Goal: Use online tool/utility: Utilize a website feature to perform a specific function

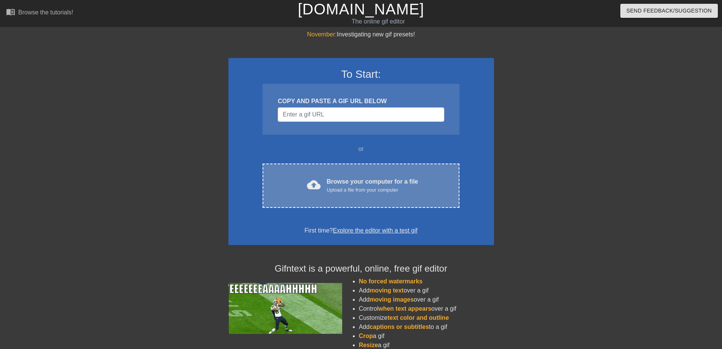
click at [292, 191] on div "cloud_upload Browse your computer for a file Upload a file from your computer" at bounding box center [360, 185] width 165 height 17
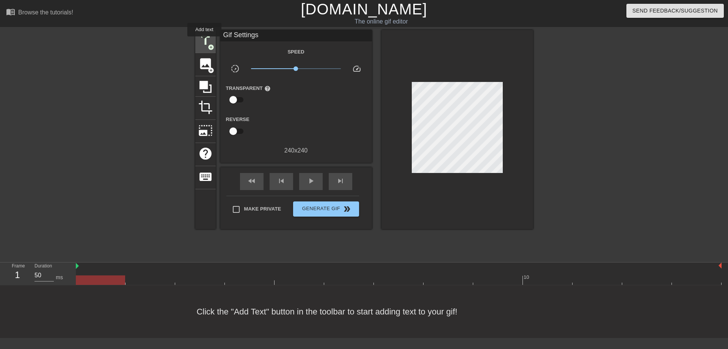
click at [204, 42] on span "title" at bounding box center [205, 40] width 14 height 14
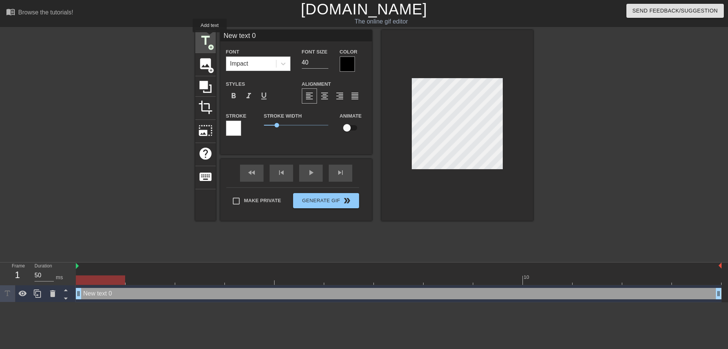
drag, startPoint x: 259, startPoint y: 38, endPoint x: 210, endPoint y: 38, distance: 49.7
click at [210, 38] on div "title add_circle image add_circle crop photo_size_select_large help keyboard Ne…" at bounding box center [364, 125] width 338 height 191
type input "[PERSON_NAME]"
drag, startPoint x: 277, startPoint y: 126, endPoint x: 251, endPoint y: 124, distance: 25.8
click at [251, 124] on div "Stroke Stroke Width 0 Animate" at bounding box center [296, 126] width 152 height 31
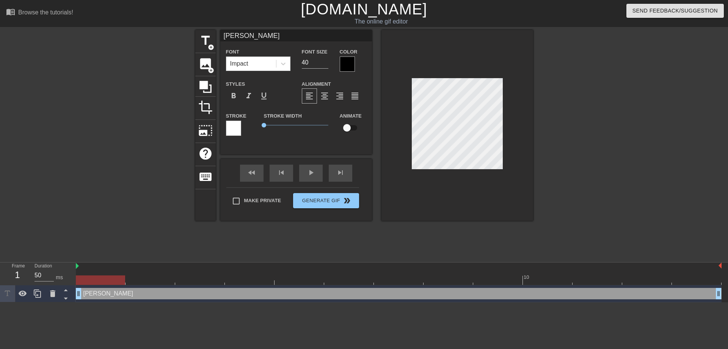
click at [347, 68] on div at bounding box center [347, 64] width 15 height 15
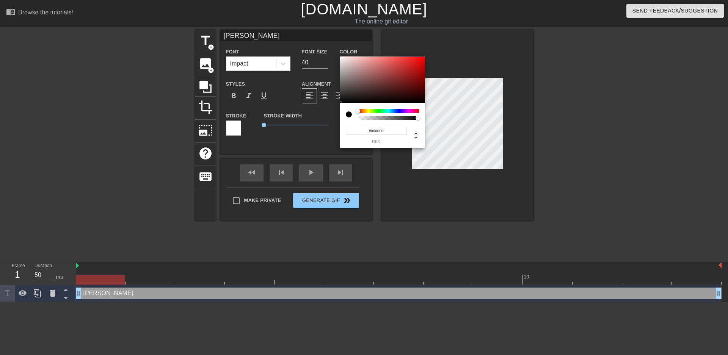
type input "#FA0C0C"
click at [421, 57] on div at bounding box center [382, 80] width 85 height 47
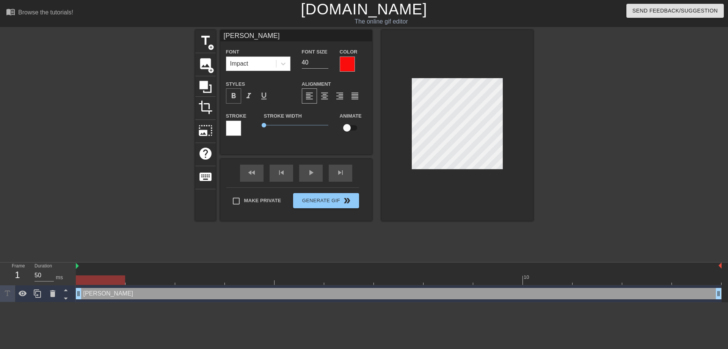
click at [232, 96] on span "format_bold" at bounding box center [233, 95] width 9 height 9
click at [326, 64] on input "39" at bounding box center [315, 63] width 27 height 12
click at [326, 64] on input "38" at bounding box center [315, 63] width 27 height 12
click at [326, 64] on input "37" at bounding box center [315, 63] width 27 height 12
click at [326, 64] on input "36" at bounding box center [315, 63] width 27 height 12
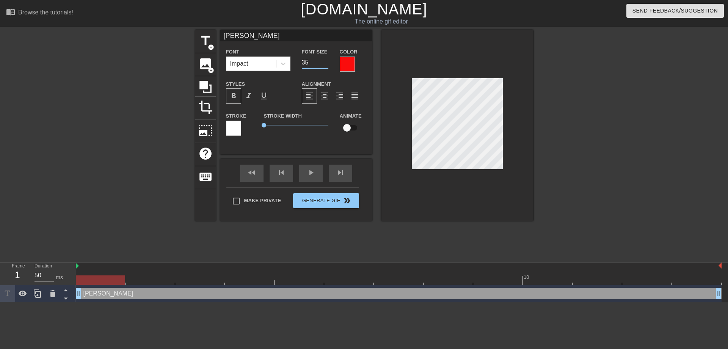
click at [326, 64] on input "35" at bounding box center [315, 63] width 27 height 12
click at [326, 64] on input "34" at bounding box center [315, 63] width 27 height 12
click at [326, 64] on input "33" at bounding box center [315, 63] width 27 height 12
type input "32"
click at [326, 64] on input "32" at bounding box center [315, 63] width 27 height 12
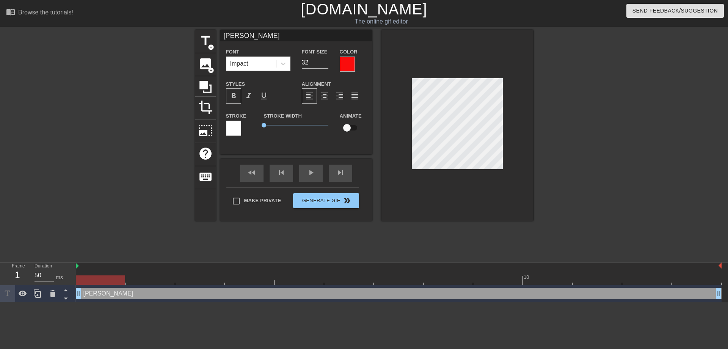
click at [396, 179] on div at bounding box center [458, 125] width 152 height 191
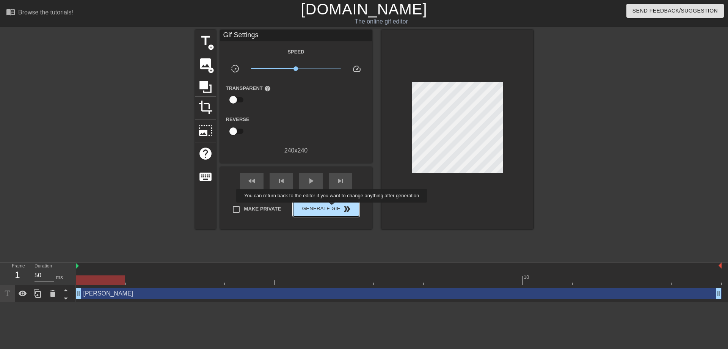
click at [333, 208] on span "Generate Gif double_arrow" at bounding box center [326, 208] width 60 height 9
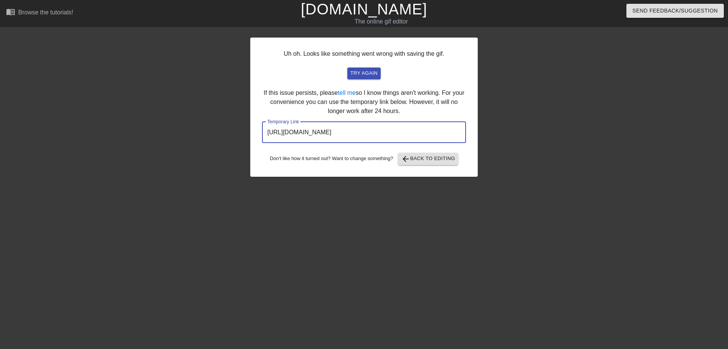
drag, startPoint x: 421, startPoint y: 132, endPoint x: 260, endPoint y: 130, distance: 160.8
click at [260, 130] on div "Uh oh. Looks like something went wrong with saving the gif. try again If this i…" at bounding box center [364, 107] width 228 height 139
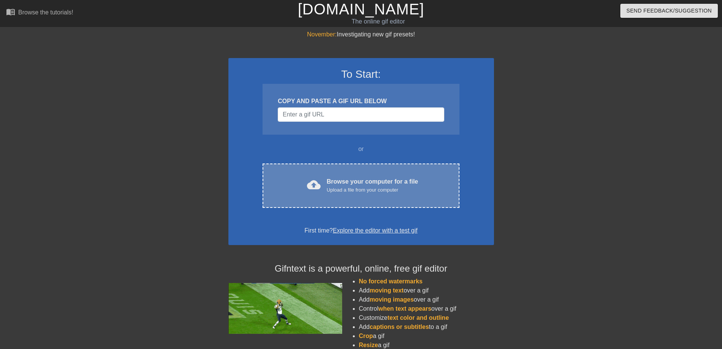
click at [317, 182] on span "cloud_upload" at bounding box center [314, 185] width 14 height 14
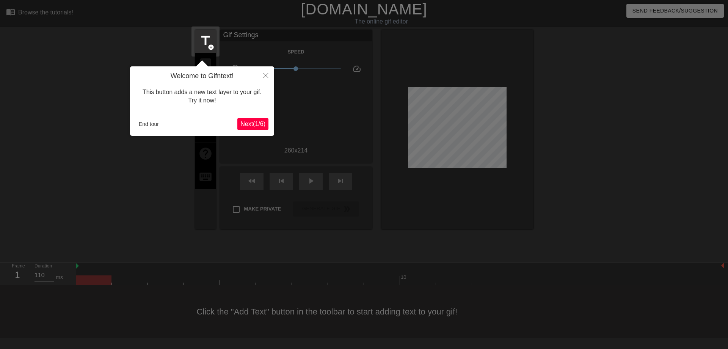
click at [254, 121] on span "Next ( 1 / 6 )" at bounding box center [252, 124] width 25 height 6
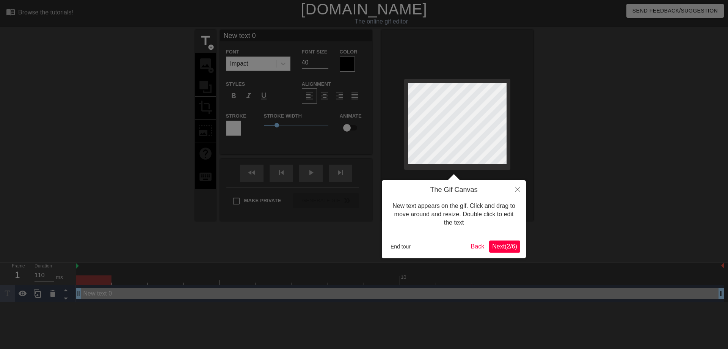
click at [498, 244] on span "Next ( 2 / 6 )" at bounding box center [504, 246] width 25 height 6
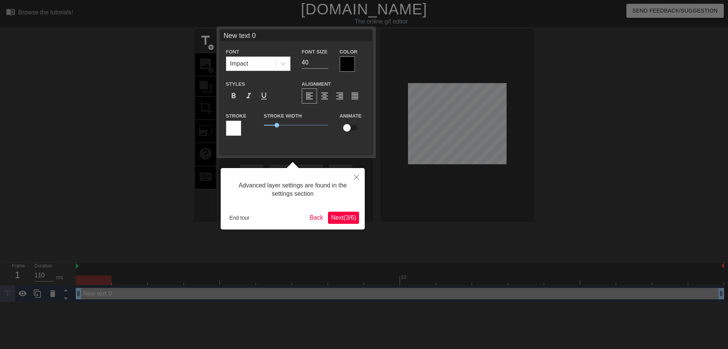
click at [341, 219] on span "Next ( 3 / 6 )" at bounding box center [343, 217] width 25 height 6
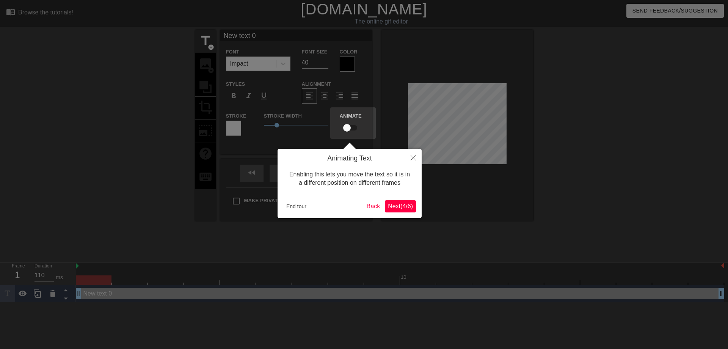
click at [402, 207] on span "Next ( 4 / 6 )" at bounding box center [400, 206] width 25 height 6
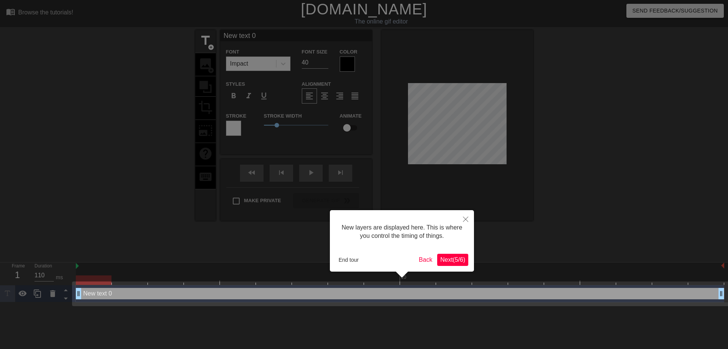
click at [446, 256] on span "Next ( 5 / 6 )" at bounding box center [452, 259] width 25 height 6
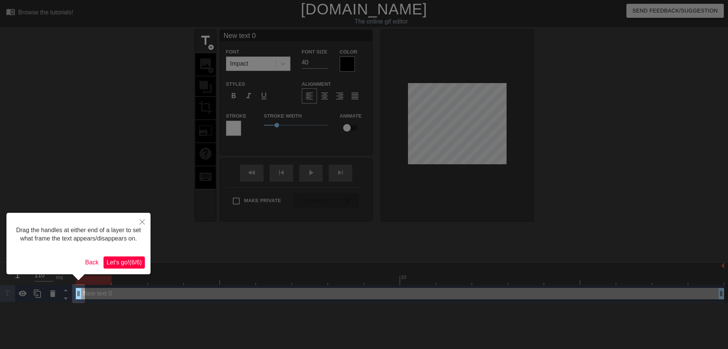
click at [127, 266] on button "Let's go! ( 6 / 6 )" at bounding box center [124, 262] width 41 height 12
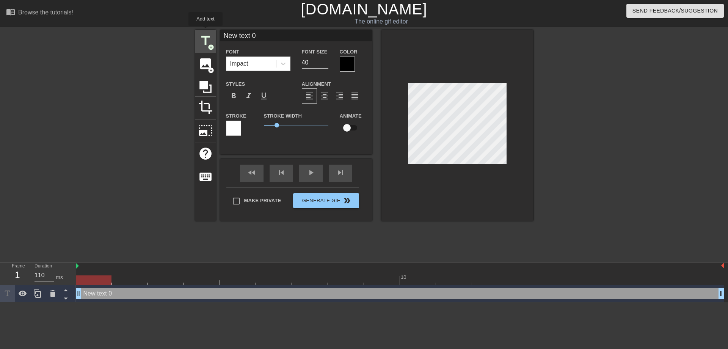
drag, startPoint x: 260, startPoint y: 35, endPoint x: 206, endPoint y: 31, distance: 54.3
click at [206, 31] on div "title add_circle image add_circle crop photo_size_select_large help keyboard Ne…" at bounding box center [364, 125] width 338 height 191
type input "早安"
drag, startPoint x: 275, startPoint y: 127, endPoint x: 258, endPoint y: 126, distance: 17.1
click at [258, 126] on div "Stroke Width 0" at bounding box center [296, 126] width 76 height 31
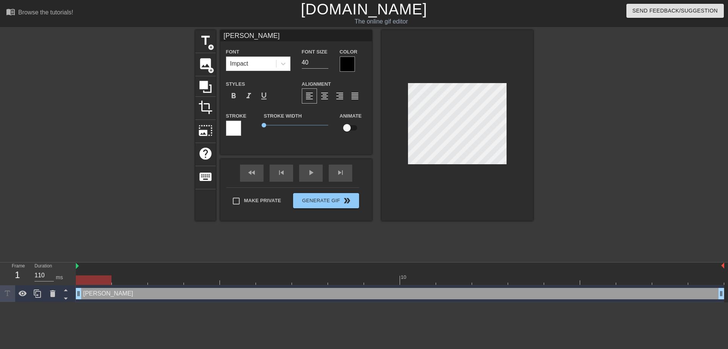
click at [344, 60] on div at bounding box center [347, 64] width 15 height 15
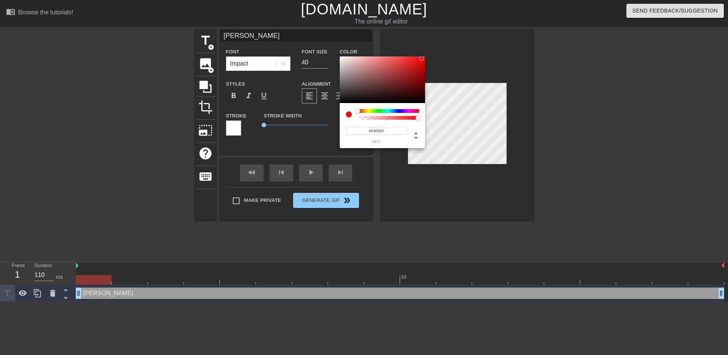
type input "#F40909"
click at [422, 58] on div at bounding box center [382, 80] width 85 height 47
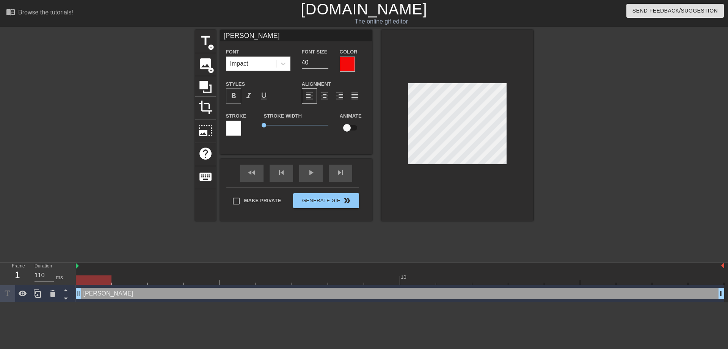
click at [235, 96] on span "format_bold" at bounding box center [233, 95] width 9 height 9
click at [327, 65] on input "39" at bounding box center [315, 63] width 27 height 12
click at [327, 65] on input "38" at bounding box center [315, 63] width 27 height 12
click at [327, 65] on input "37" at bounding box center [315, 63] width 27 height 12
click at [327, 65] on input "36" at bounding box center [315, 63] width 27 height 12
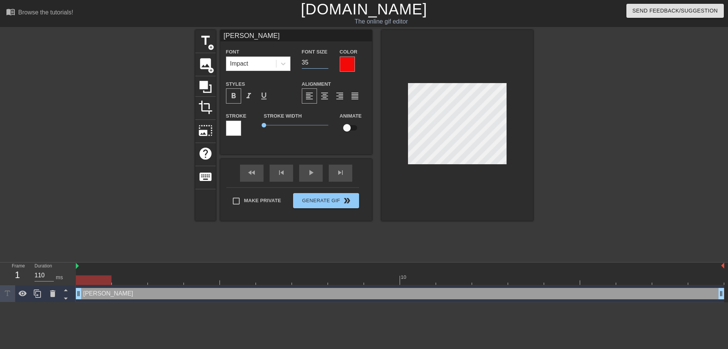
type input "35"
click at [327, 65] on input "35" at bounding box center [315, 63] width 27 height 12
click at [429, 186] on div at bounding box center [458, 125] width 152 height 191
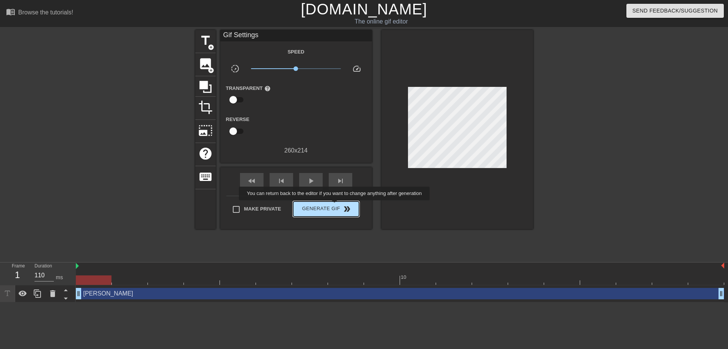
click at [335, 206] on span "Generate Gif double_arrow" at bounding box center [326, 208] width 60 height 9
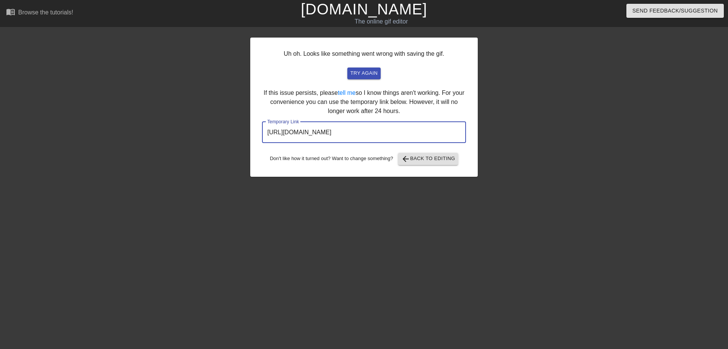
drag, startPoint x: 426, startPoint y: 137, endPoint x: 263, endPoint y: 133, distance: 162.8
click at [263, 133] on input "http://www.gifntext.com/temp_generations/64sST7Vz.gif" at bounding box center [364, 132] width 204 height 21
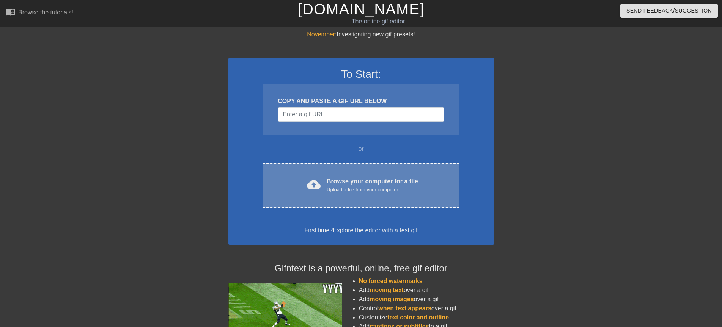
click at [358, 179] on div "Browse your computer for a file Upload a file from your computer" at bounding box center [372, 185] width 91 height 17
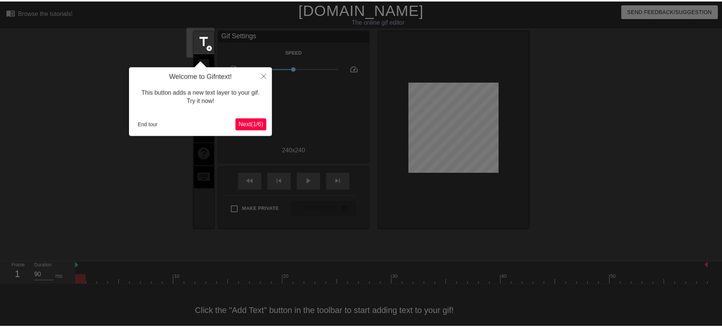
scroll to position [11, 0]
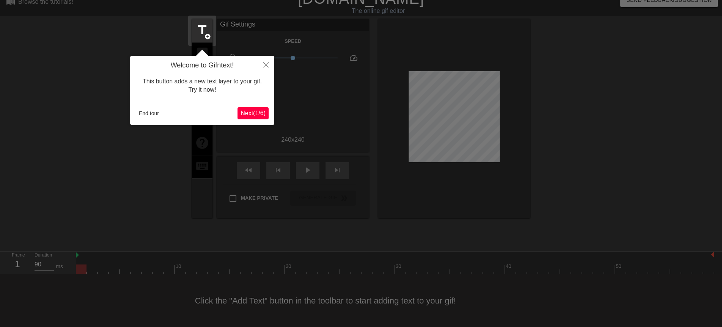
click at [253, 109] on button "Next ( 1 / 6 )" at bounding box center [252, 113] width 31 height 12
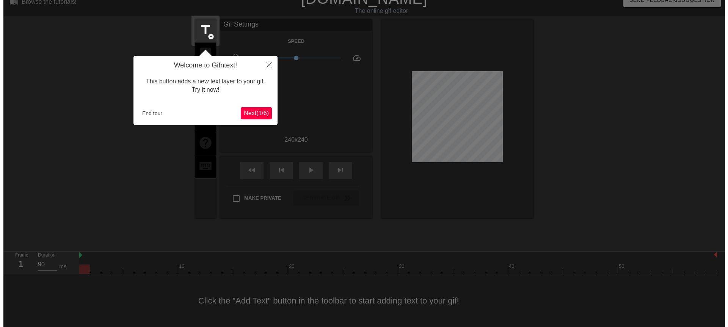
scroll to position [0, 0]
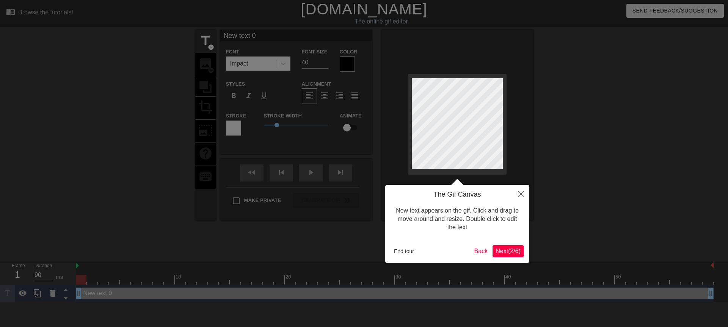
click at [506, 253] on span "Next ( 2 / 6 )" at bounding box center [508, 251] width 25 height 6
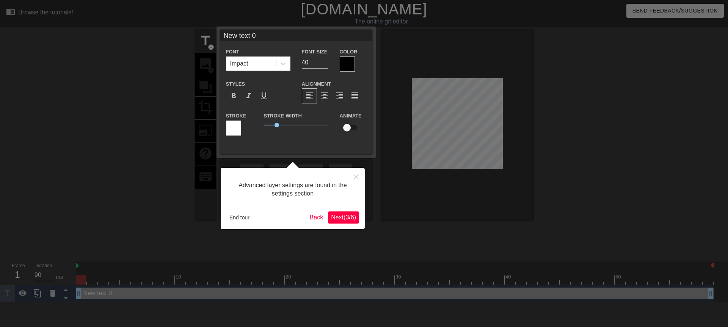
click at [349, 217] on span "Next ( 3 / 6 )" at bounding box center [343, 217] width 25 height 6
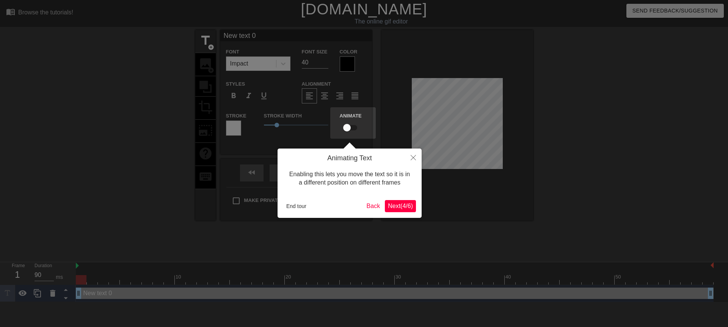
click at [395, 207] on span "Next ( 4 / 6 )" at bounding box center [400, 206] width 25 height 6
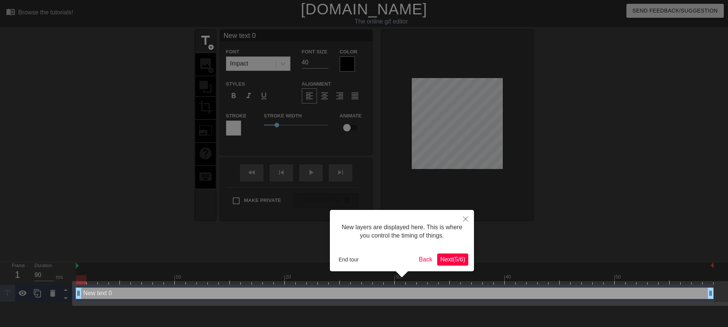
click at [453, 261] on span "Next ( 5 / 6 )" at bounding box center [452, 259] width 25 height 6
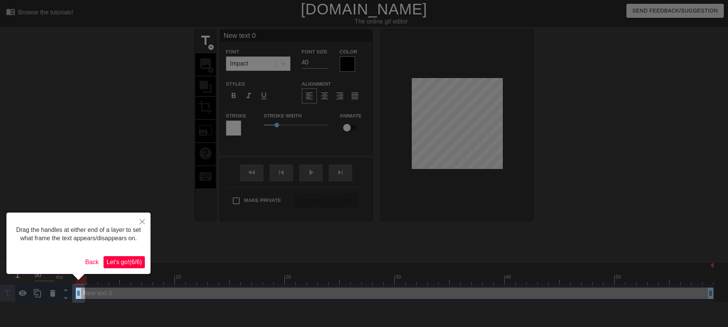
click at [137, 264] on span "Let's go! ( 6 / 6 )" at bounding box center [124, 262] width 35 height 6
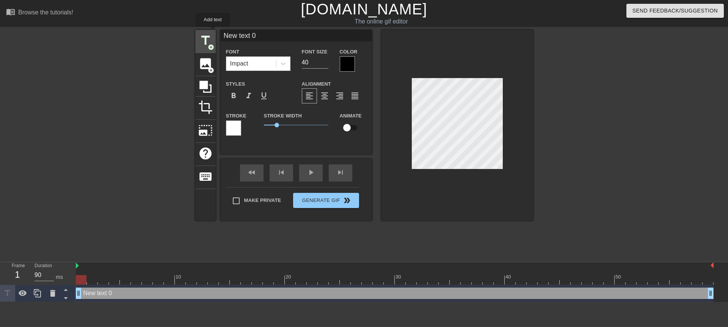
drag, startPoint x: 265, startPoint y: 36, endPoint x: 212, endPoint y: 32, distance: 53.3
click at [212, 32] on div "title add_circle image add_circle crop photo_size_select_large help keyboard Ne…" at bounding box center [364, 125] width 338 height 191
type input "早"
drag, startPoint x: 277, startPoint y: 126, endPoint x: 247, endPoint y: 127, distance: 29.6
click at [247, 127] on div "Stroke Stroke Width 0 Animate" at bounding box center [296, 126] width 152 height 31
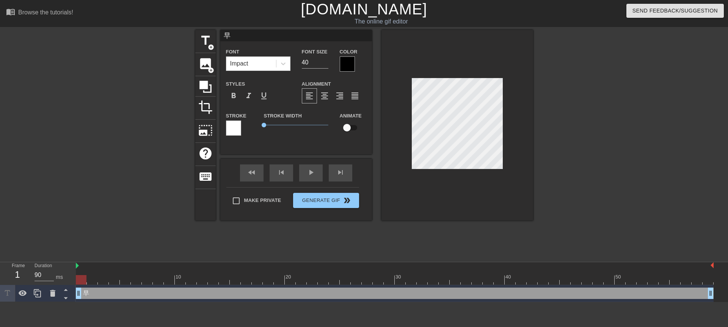
click at [346, 63] on div at bounding box center [347, 64] width 15 height 15
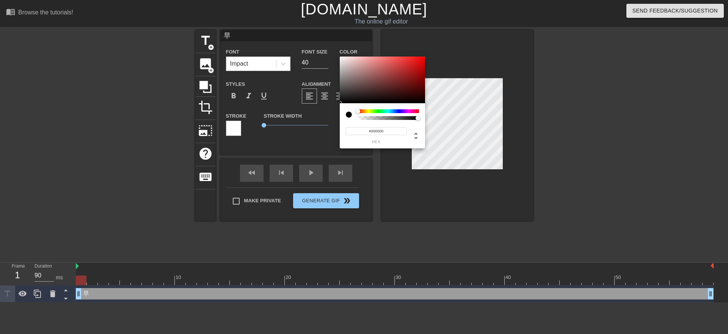
type input "#F20C0C"
click at [421, 59] on div at bounding box center [382, 80] width 85 height 47
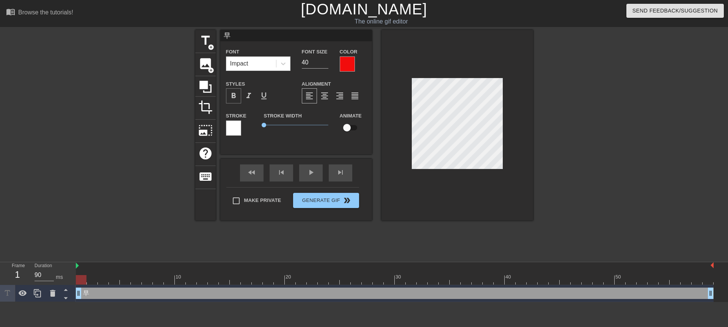
click at [232, 98] on span "format_bold" at bounding box center [233, 95] width 9 height 9
click at [204, 43] on span "title" at bounding box center [205, 40] width 14 height 14
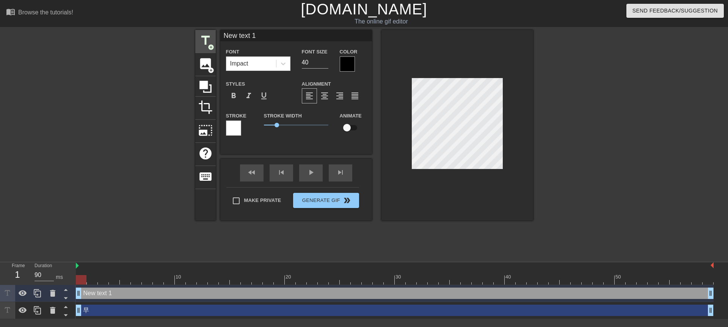
drag, startPoint x: 257, startPoint y: 35, endPoint x: 213, endPoint y: 34, distance: 43.6
click at [213, 34] on div "title add_circle image add_circle crop photo_size_select_large help keyboard Ne…" at bounding box center [364, 125] width 338 height 191
type input "安"
drag, startPoint x: 278, startPoint y: 124, endPoint x: 250, endPoint y: 127, distance: 28.6
click at [250, 127] on div "Stroke Stroke Width 0 Animate" at bounding box center [296, 126] width 152 height 31
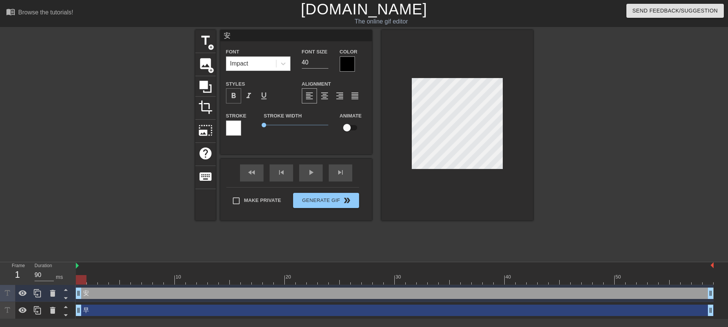
click at [234, 96] on span "format_bold" at bounding box center [233, 95] width 9 height 9
click at [344, 69] on div at bounding box center [347, 64] width 15 height 15
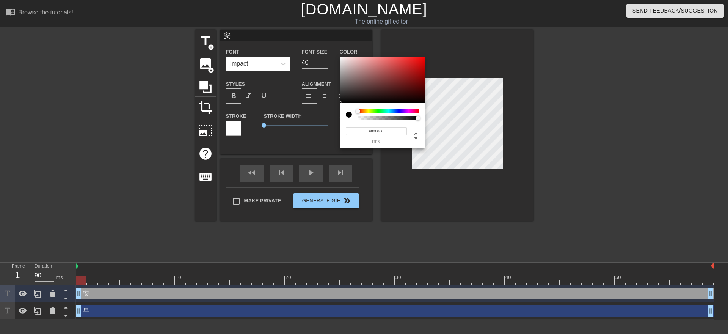
type input "#EB0B0B"
click at [421, 60] on div at bounding box center [382, 80] width 85 height 47
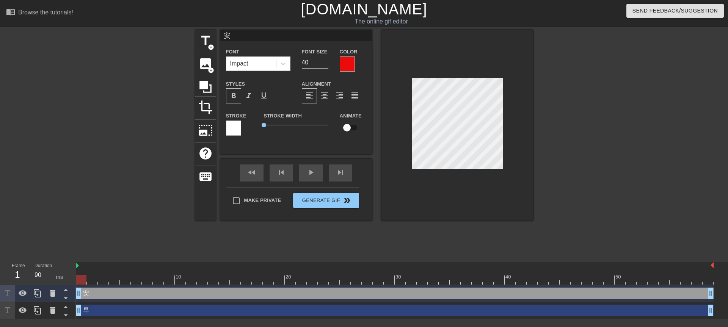
click at [424, 178] on div at bounding box center [458, 125] width 152 height 191
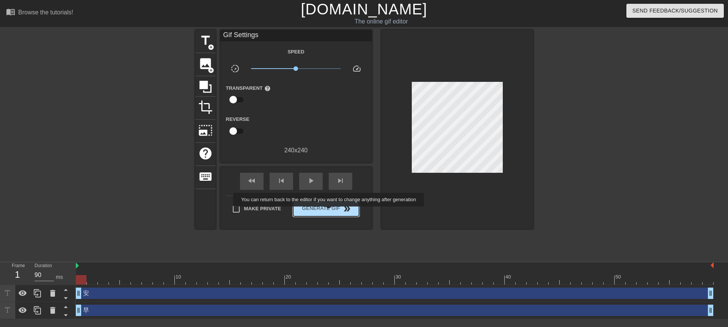
click at [330, 207] on span "Generate Gif double_arrow" at bounding box center [326, 208] width 60 height 9
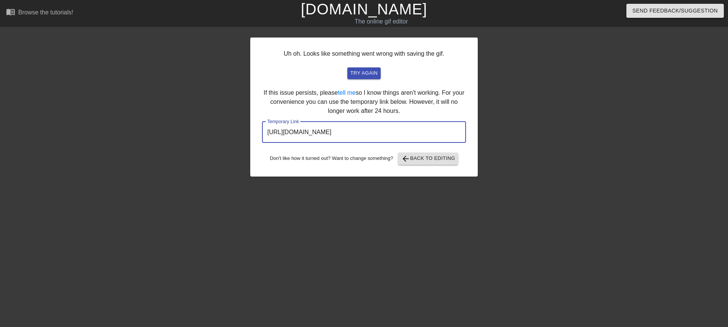
drag, startPoint x: 421, startPoint y: 132, endPoint x: 254, endPoint y: 131, distance: 166.9
click at [254, 131] on div "Uh oh. Looks like something went wrong with saving the gif. try again If this i…" at bounding box center [364, 107] width 228 height 139
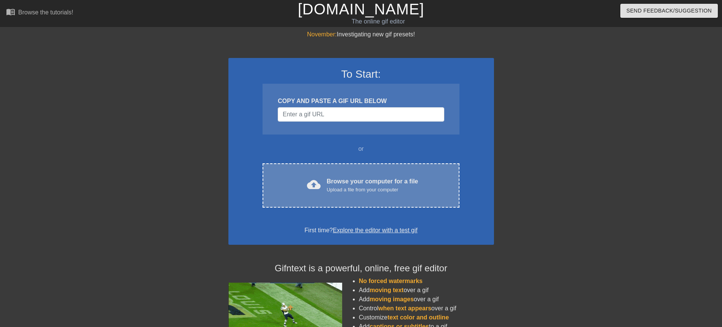
click at [355, 174] on div "cloud_upload Browse your computer for a file Upload a file from your computer C…" at bounding box center [360, 185] width 196 height 44
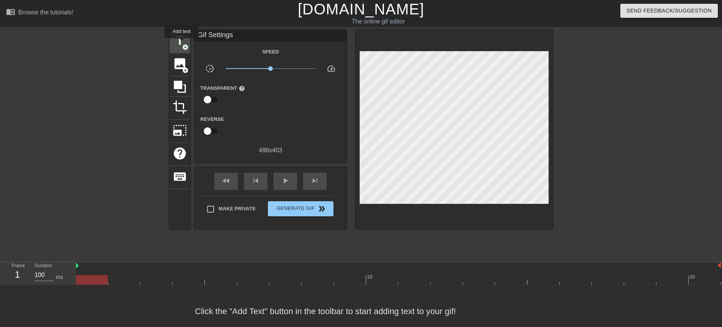
click at [180, 39] on span "title" at bounding box center [180, 40] width 14 height 14
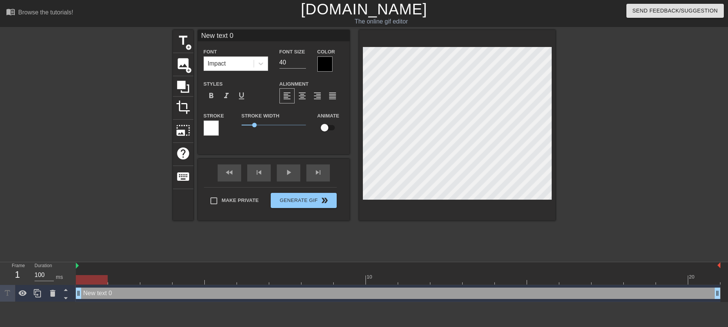
drag, startPoint x: 238, startPoint y: 38, endPoint x: 199, endPoint y: 37, distance: 39.4
click at [199, 37] on input "New text 0" at bounding box center [274, 35] width 152 height 11
type input "早"
drag, startPoint x: 255, startPoint y: 126, endPoint x: 230, endPoint y: 124, distance: 25.1
click at [230, 124] on div "Stroke Stroke Width 0 Animate" at bounding box center [274, 126] width 152 height 31
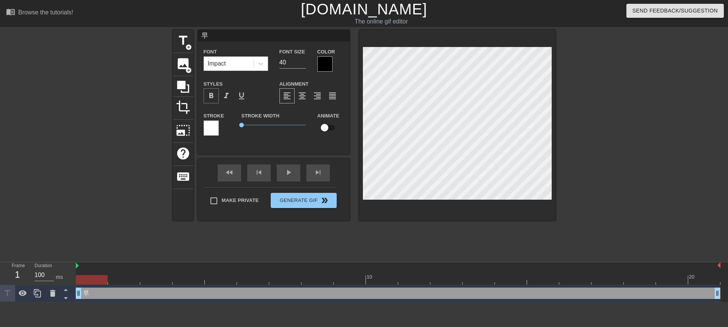
click at [212, 97] on span "format_bold" at bounding box center [211, 95] width 9 height 9
click at [304, 61] on input "41" at bounding box center [293, 63] width 27 height 12
click at [304, 61] on input "42" at bounding box center [293, 63] width 27 height 12
click at [304, 61] on input "43" at bounding box center [293, 63] width 27 height 12
click at [304, 61] on input "44" at bounding box center [293, 63] width 27 height 12
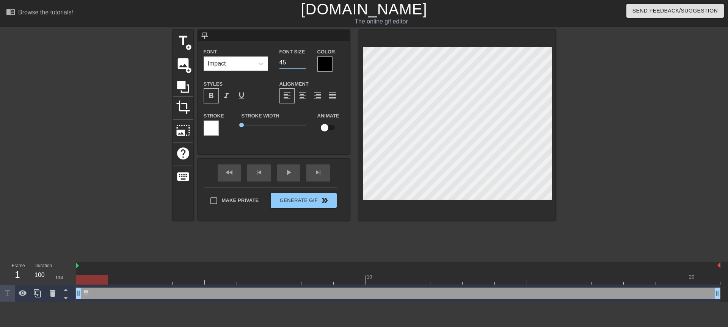
click at [304, 61] on input "45" at bounding box center [293, 63] width 27 height 12
click at [304, 61] on input "46" at bounding box center [293, 63] width 27 height 12
click at [304, 61] on input "47" at bounding box center [293, 63] width 27 height 12
click at [304, 61] on input "48" at bounding box center [293, 63] width 27 height 12
click at [304, 61] on input "49" at bounding box center [293, 63] width 27 height 12
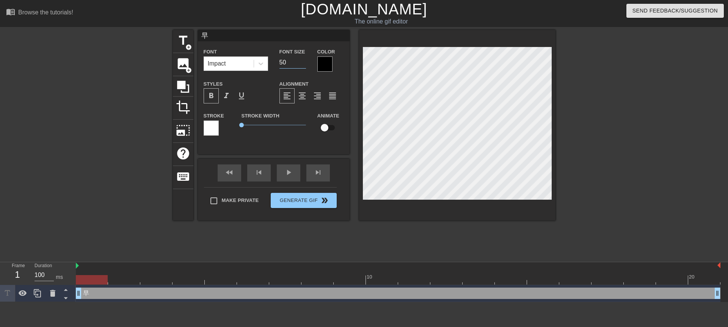
type input "50"
click at [304, 61] on input "50" at bounding box center [293, 63] width 27 height 12
click at [321, 62] on div at bounding box center [324, 64] width 15 height 15
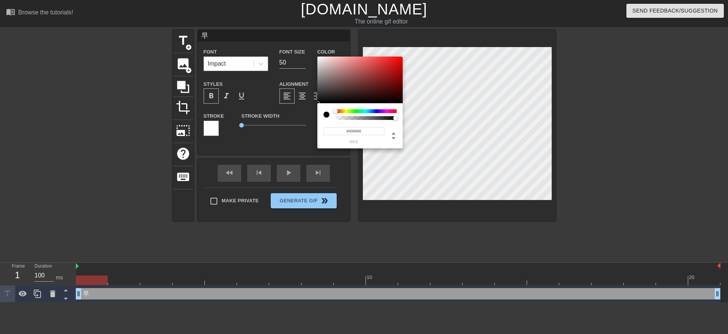
type input "#EB0909"
click at [399, 60] on div at bounding box center [359, 80] width 85 height 47
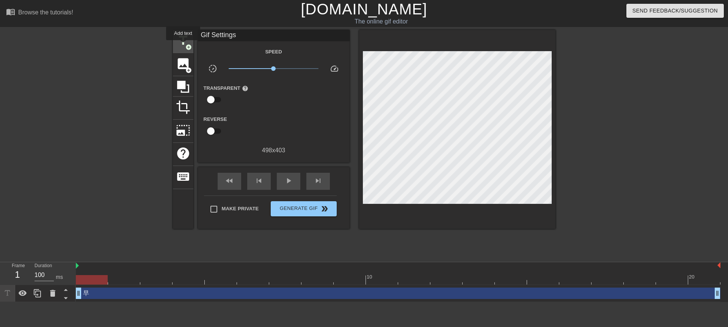
click at [183, 46] on span "title" at bounding box center [183, 40] width 14 height 14
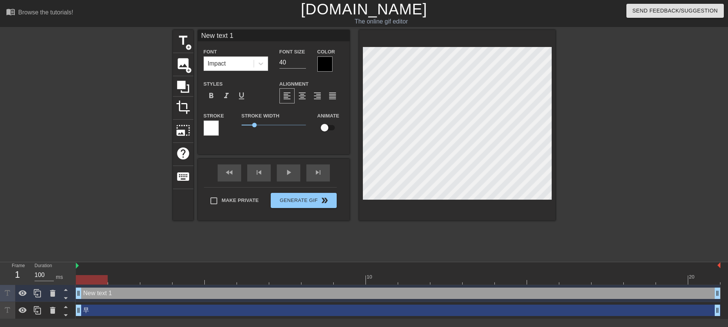
drag, startPoint x: 224, startPoint y: 37, endPoint x: 201, endPoint y: 36, distance: 23.5
click at [201, 36] on input "New text 1" at bounding box center [274, 35] width 152 height 11
type input "安"
click at [212, 98] on span "format_bold" at bounding box center [211, 95] width 9 height 9
drag, startPoint x: 252, startPoint y: 125, endPoint x: 226, endPoint y: 124, distance: 25.8
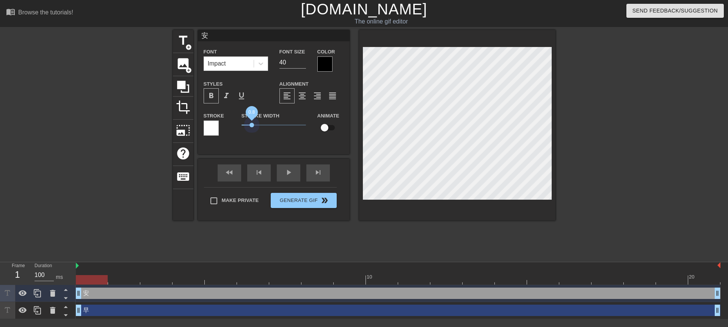
click at [226, 124] on div "Stroke Stroke Width 0.8 Animate" at bounding box center [274, 126] width 152 height 31
click at [321, 65] on div at bounding box center [324, 64] width 15 height 15
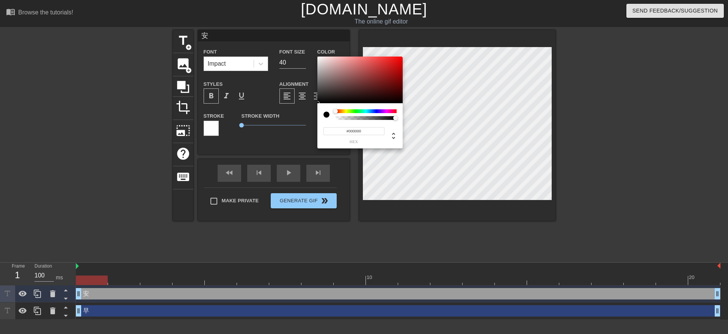
type input "#F00A0A"
click at [399, 59] on div at bounding box center [359, 80] width 85 height 47
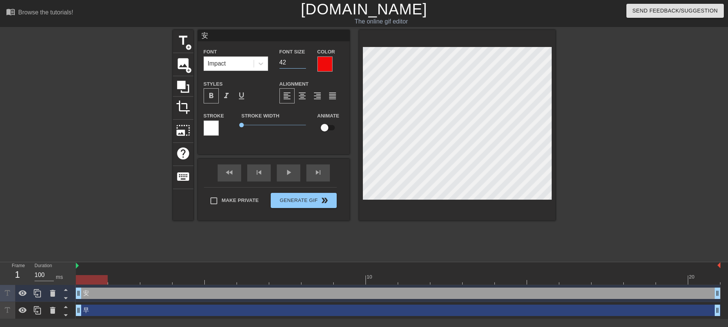
click at [304, 60] on input "42" at bounding box center [293, 63] width 27 height 12
click at [304, 60] on input "43" at bounding box center [293, 63] width 27 height 12
click at [304, 60] on input "44" at bounding box center [293, 63] width 27 height 12
click at [304, 60] on input "45" at bounding box center [293, 63] width 27 height 12
click at [304, 60] on input "46" at bounding box center [293, 63] width 27 height 12
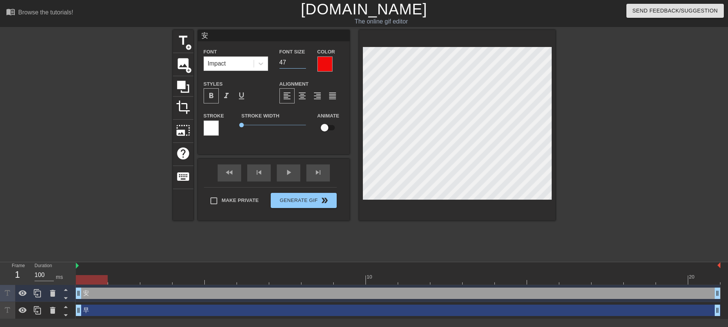
click at [304, 60] on input "47" at bounding box center [293, 63] width 27 height 12
click at [304, 60] on input "48" at bounding box center [293, 63] width 27 height 12
click at [304, 60] on input "49" at bounding box center [293, 63] width 27 height 12
type input "50"
click at [304, 60] on input "50" at bounding box center [293, 63] width 27 height 12
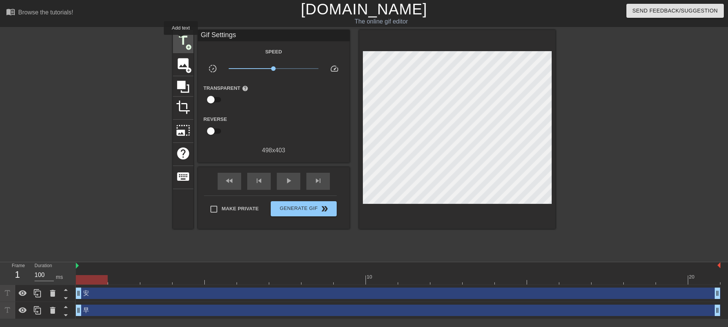
click at [181, 40] on span "title" at bounding box center [183, 40] width 14 height 14
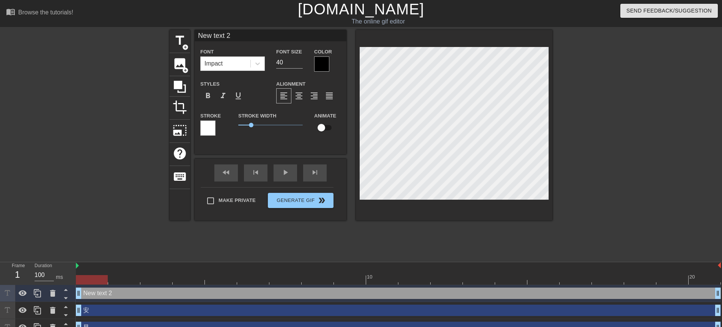
drag, startPoint x: 233, startPoint y: 37, endPoint x: 195, endPoint y: 35, distance: 38.0
click at [195, 35] on input "New text 2" at bounding box center [271, 35] width 152 height 11
type input "哈囉"
click at [211, 96] on span "format_bold" at bounding box center [207, 95] width 9 height 9
click at [299, 60] on input "41" at bounding box center [289, 63] width 27 height 12
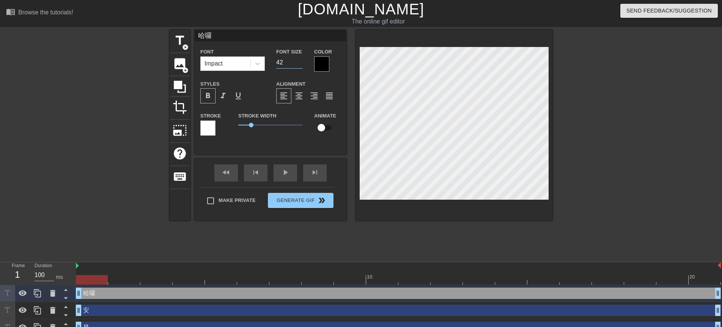
click at [299, 60] on input "42" at bounding box center [289, 63] width 27 height 12
click at [299, 60] on input "43" at bounding box center [289, 63] width 27 height 12
click at [299, 60] on input "44" at bounding box center [289, 63] width 27 height 12
click at [299, 60] on input "45" at bounding box center [289, 63] width 27 height 12
click at [299, 60] on input "46" at bounding box center [289, 63] width 27 height 12
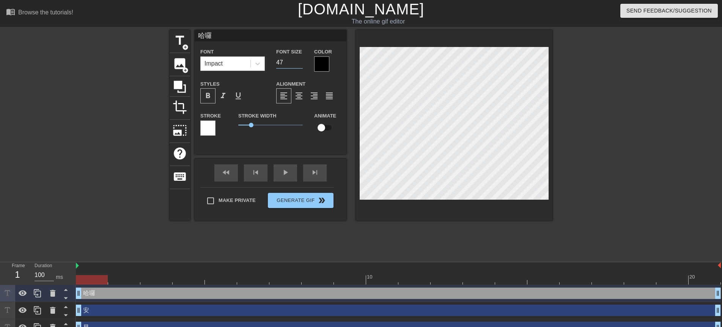
click at [299, 60] on input "47" at bounding box center [289, 63] width 27 height 12
click at [299, 60] on input "48" at bounding box center [289, 63] width 27 height 12
click at [299, 60] on input "49" at bounding box center [289, 63] width 27 height 12
type input "50"
click at [299, 60] on input "50" at bounding box center [289, 63] width 27 height 12
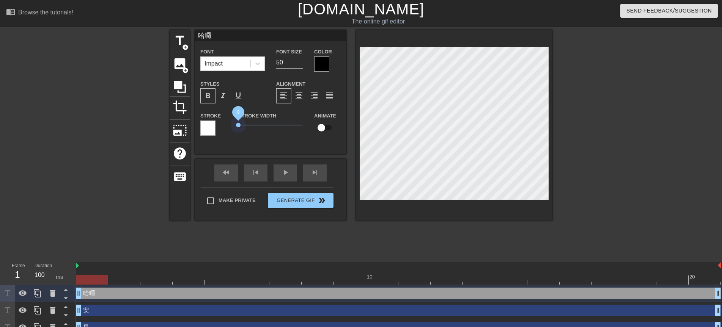
drag, startPoint x: 240, startPoint y: 126, endPoint x: 226, endPoint y: 124, distance: 13.5
click at [226, 124] on div "Stroke Stroke Width 0 Animate" at bounding box center [271, 126] width 152 height 31
click at [322, 64] on div at bounding box center [321, 64] width 15 height 15
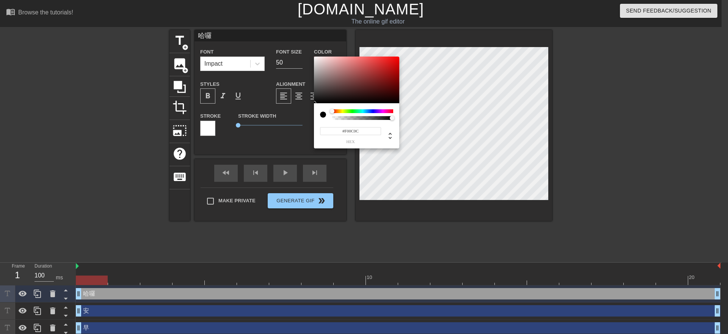
type input "#F00B0B"
click at [396, 59] on div at bounding box center [356, 80] width 85 height 47
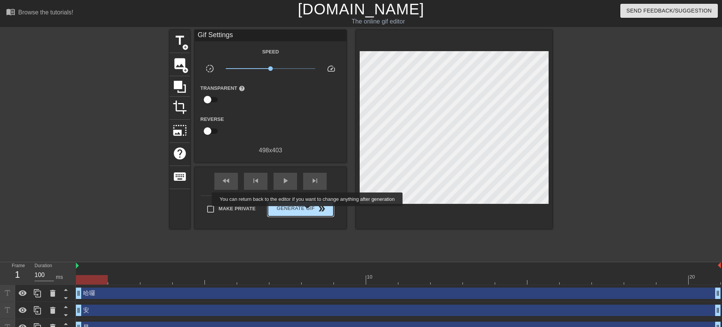
click at [308, 210] on span "Generate Gif double_arrow" at bounding box center [301, 208] width 60 height 9
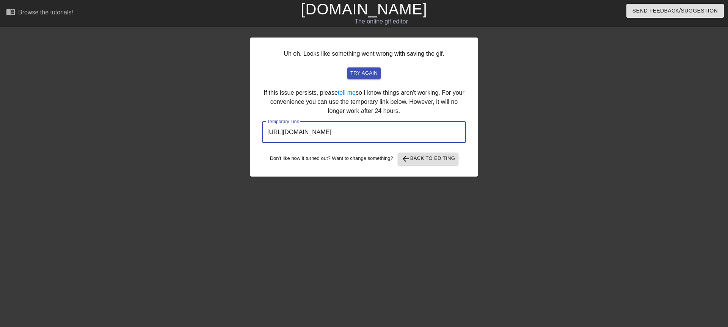
drag, startPoint x: 421, startPoint y: 134, endPoint x: 262, endPoint y: 130, distance: 159.0
click at [262, 130] on input "http://www.gifntext.com/temp_generations/P0IXe8bq.gif" at bounding box center [364, 132] width 204 height 21
